Goal: Information Seeking & Learning: Obtain resource

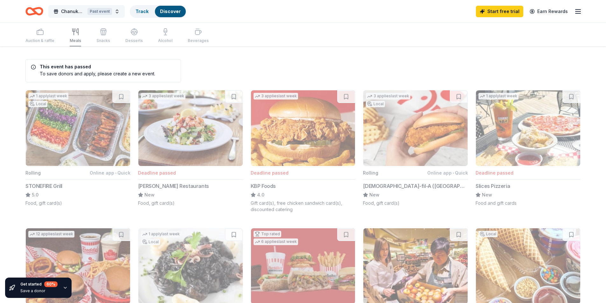
click at [66, 10] on span "Chanukah Fundraiser" at bounding box center [73, 12] width 24 height 8
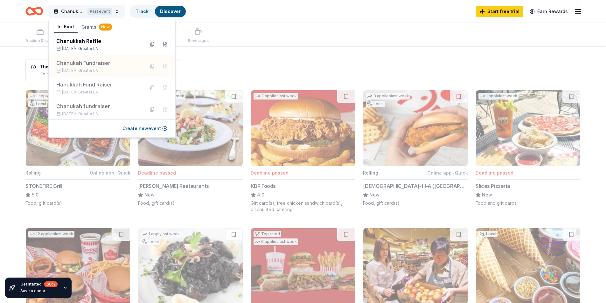
click at [66, 10] on span "Chanukah Fundraiser" at bounding box center [73, 12] width 24 height 8
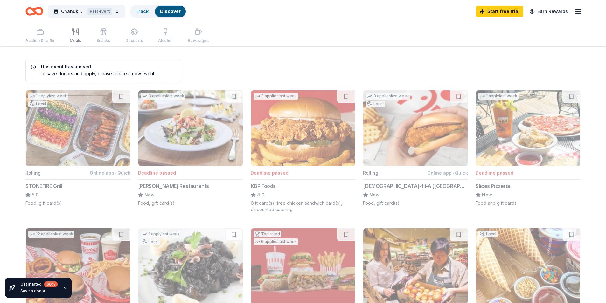
click at [40, 37] on div "Auction & raffle Meals Snacks Desserts Alcohol Beverages" at bounding box center [116, 35] width 183 height 21
click at [141, 14] on div "Track" at bounding box center [141, 11] width 23 height 11
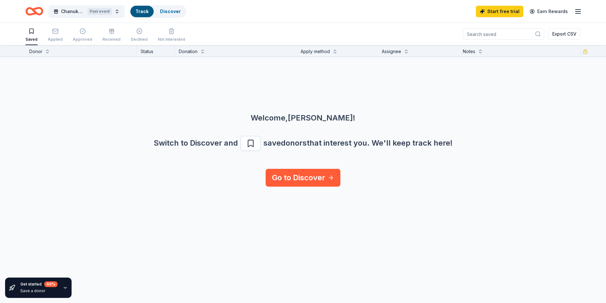
scroll to position [0, 0]
click at [63, 12] on span "Chanukah Fundraiser" at bounding box center [73, 12] width 24 height 8
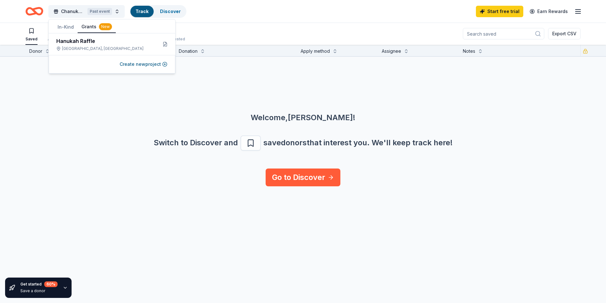
click at [106, 29] on div "New" at bounding box center [105, 26] width 13 height 7
click at [285, 20] on div "Chanukah Fundraiser Past event Track Discover Start free trial Earn Rewards" at bounding box center [303, 11] width 606 height 23
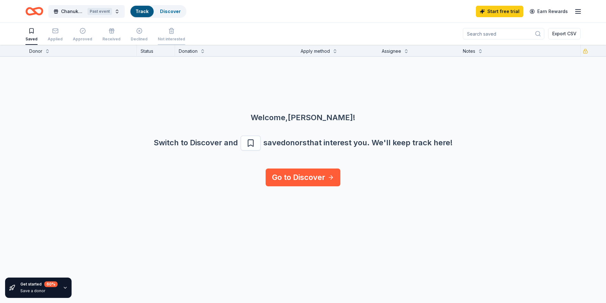
click at [171, 31] on line "button" at bounding box center [171, 32] width 0 height 2
click at [134, 39] on div "Declined" at bounding box center [139, 39] width 17 height 5
click at [110, 38] on div "Received" at bounding box center [111, 39] width 18 height 5
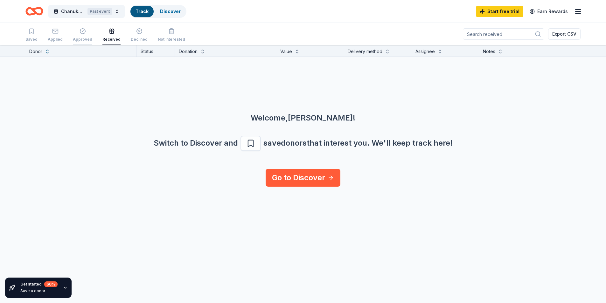
drag, startPoint x: 75, startPoint y: 41, endPoint x: 76, endPoint y: 35, distance: 5.8
click at [76, 36] on div "Approved" at bounding box center [82, 35] width 19 height 14
click at [76, 35] on div "Approved" at bounding box center [82, 35] width 19 height 14
click at [52, 31] on icon "button" at bounding box center [55, 31] width 6 height 6
click at [42, 31] on div "Saved Applied Approved Received Declined Not interested" at bounding box center [105, 35] width 160 height 20
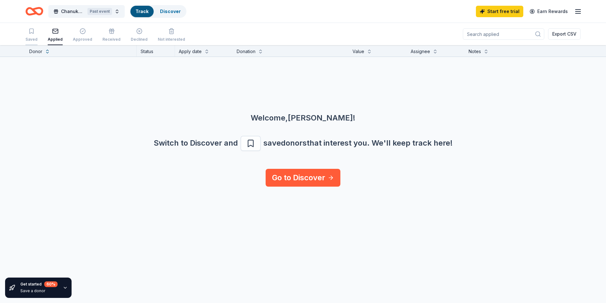
click at [37, 34] on div "button" at bounding box center [31, 31] width 12 height 6
click at [162, 10] on link "Discover" at bounding box center [170, 11] width 21 height 5
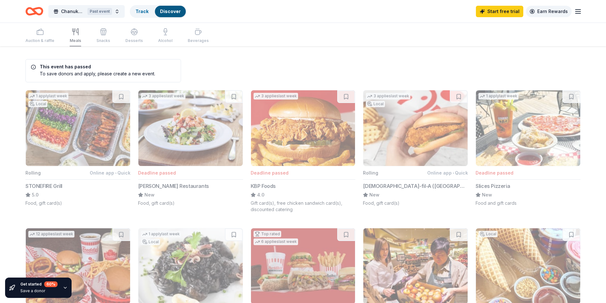
click at [554, 14] on link "Earn Rewards" at bounding box center [549, 11] width 46 height 11
click at [575, 10] on icon "button" at bounding box center [578, 12] width 8 height 8
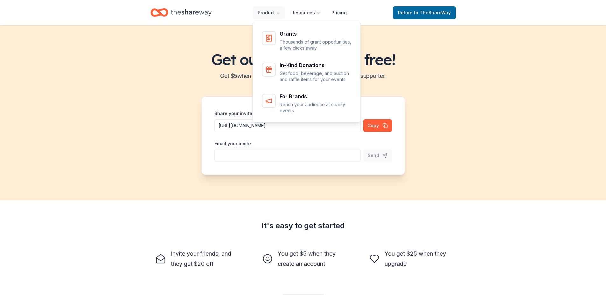
click at [269, 6] on button "Product" at bounding box center [269, 12] width 32 height 13
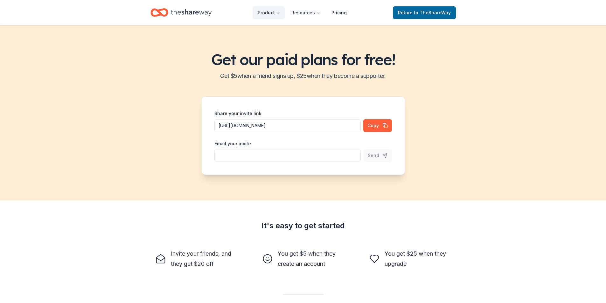
click at [270, 11] on button "Product" at bounding box center [269, 12] width 32 height 13
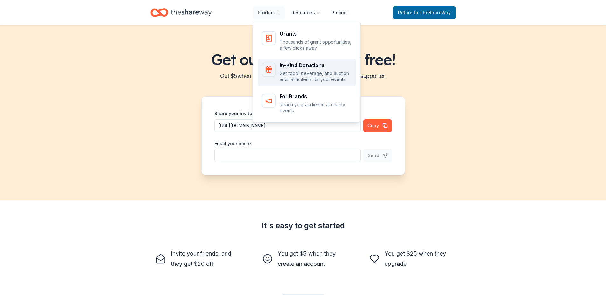
click at [297, 72] on p "Get food, beverage, and auction and raffle items for your events" at bounding box center [316, 76] width 73 height 12
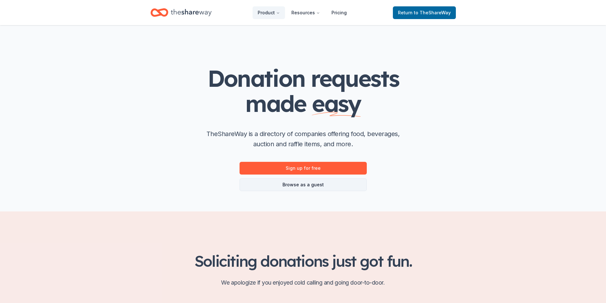
click at [281, 188] on link "Browse as a guest" at bounding box center [303, 184] width 127 height 13
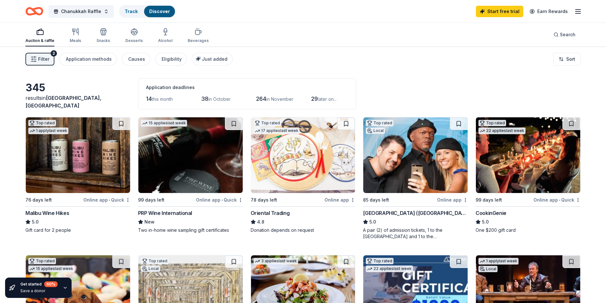
click at [578, 11] on line "button" at bounding box center [577, 11] width 5 height 0
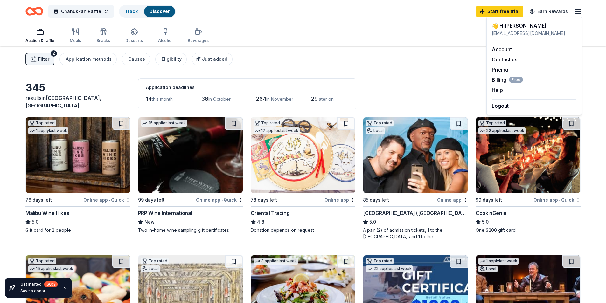
click at [34, 11] on icon "Home" at bounding box center [37, 11] width 10 height 6
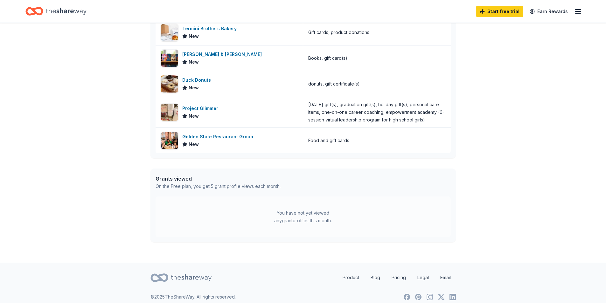
scroll to position [302, 0]
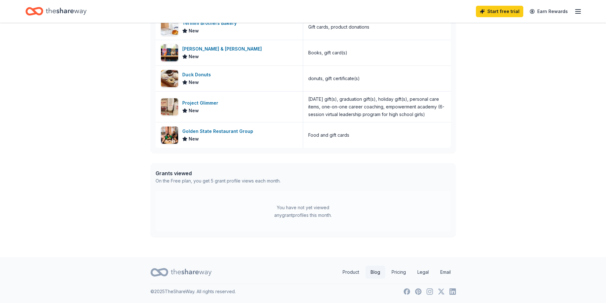
click at [378, 273] on link "Blog" at bounding box center [376, 272] width 20 height 13
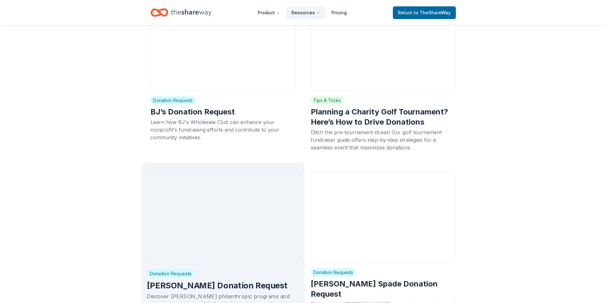
scroll to position [3499, 0]
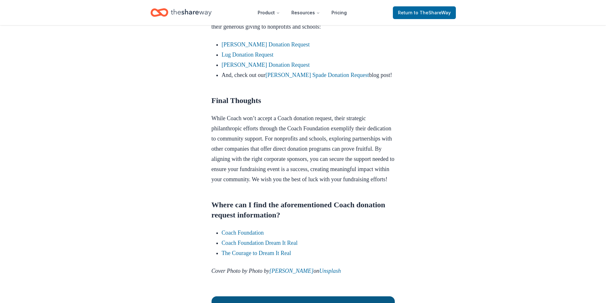
scroll to position [477, 0]
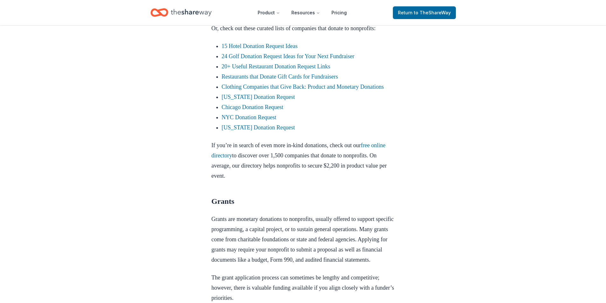
scroll to position [668, 0]
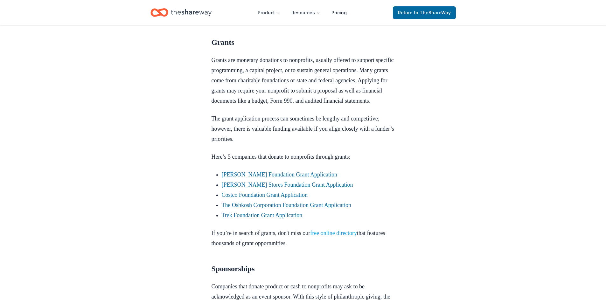
click at [345, 236] on link "free online directory" at bounding box center [333, 233] width 47 height 6
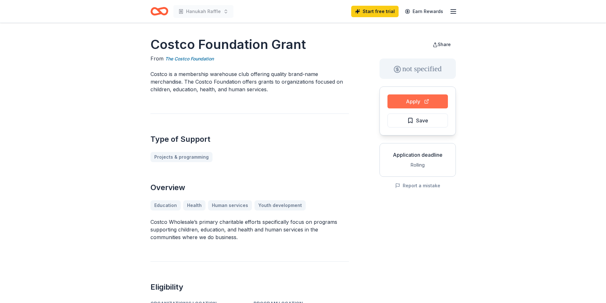
click at [427, 101] on button "Apply" at bounding box center [417, 101] width 60 height 14
